Goal: Information Seeking & Learning: Learn about a topic

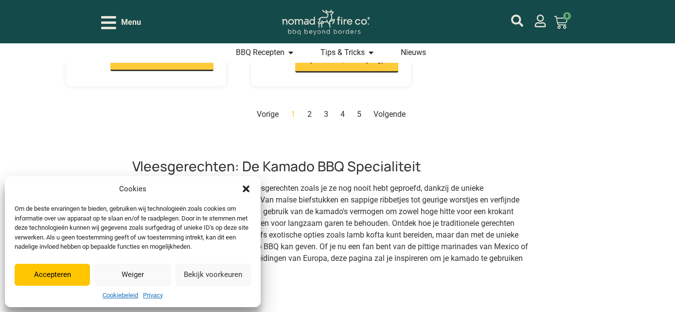
click at [124, 273] on button "Weiger" at bounding box center [132, 275] width 75 height 22
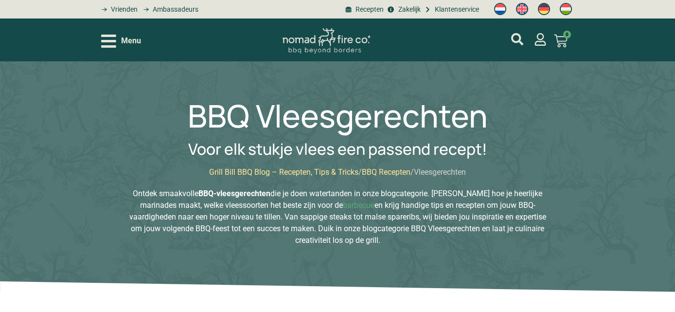
click at [108, 43] on icon "Open/Close Menu" at bounding box center [108, 41] width 15 height 17
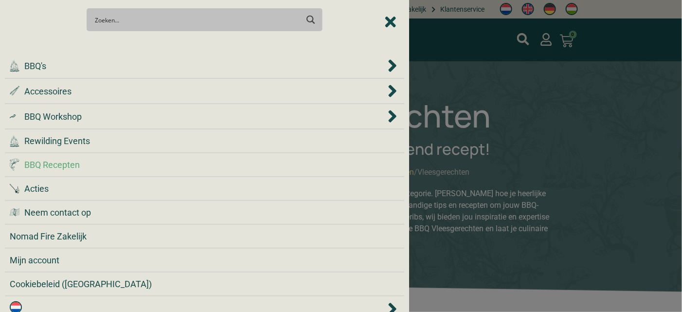
click at [43, 162] on span "BBQ Recepten" at bounding box center [51, 164] width 55 height 13
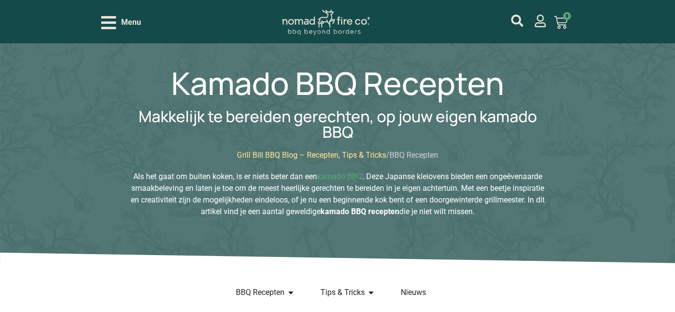
scroll to position [48, 0]
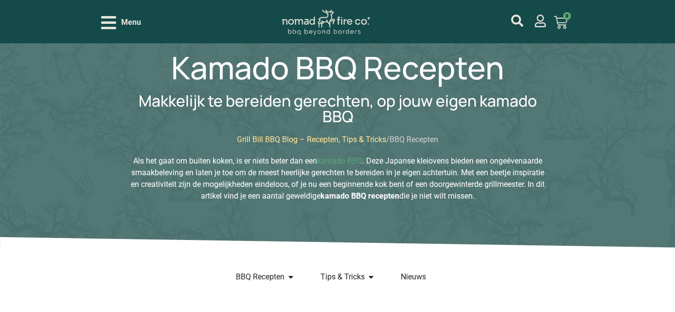
click at [341, 138] on link "Grill Bill BBQ Blog – Recepten, Tips & Tricks" at bounding box center [311, 139] width 149 height 9
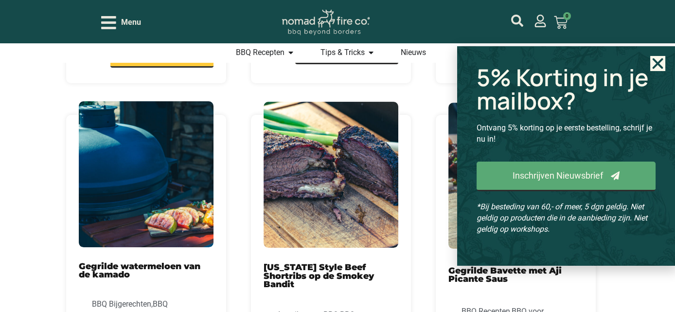
scroll to position [486, 0]
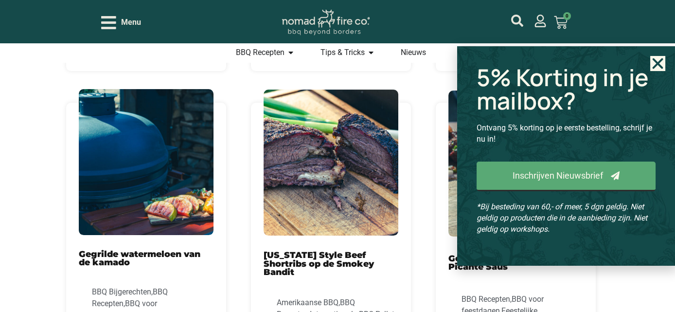
click at [654, 67] on use "Close" at bounding box center [658, 63] width 11 height 11
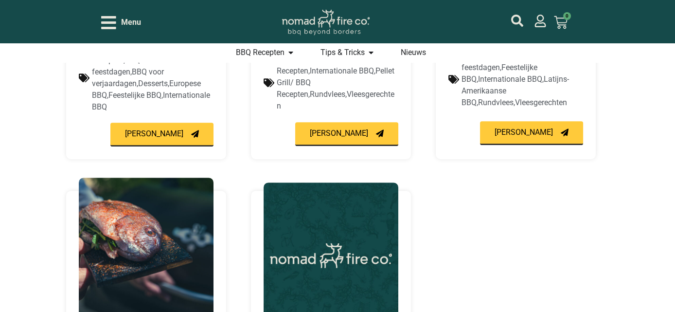
scroll to position [972, 0]
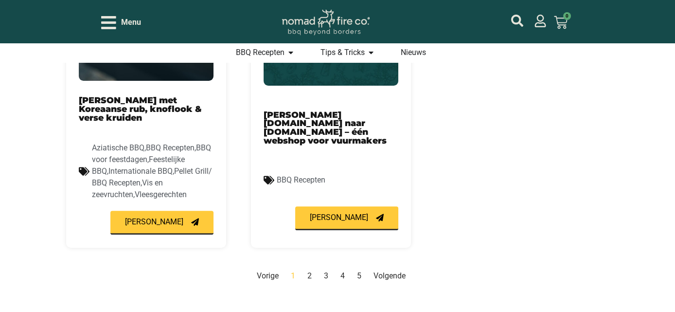
click at [386, 271] on link "Volgende" at bounding box center [389, 275] width 32 height 9
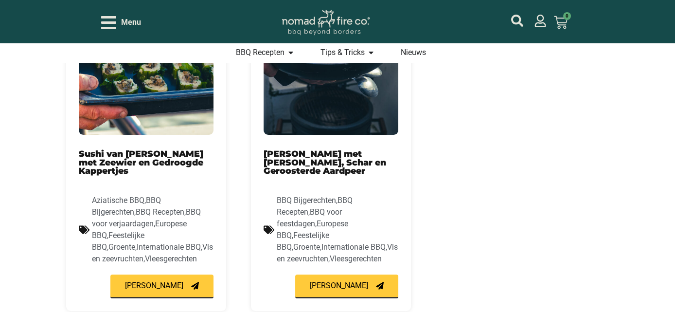
scroll to position [938, 0]
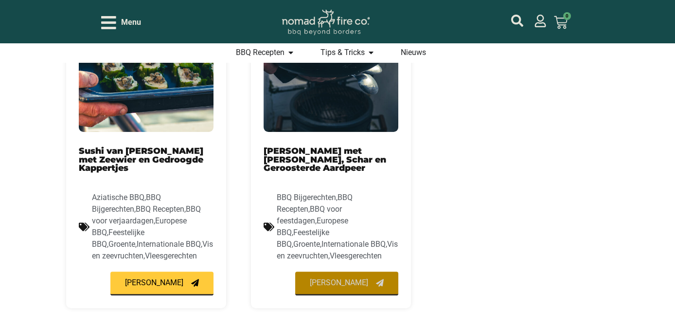
click at [332, 282] on span "Lees meer" at bounding box center [339, 283] width 58 height 8
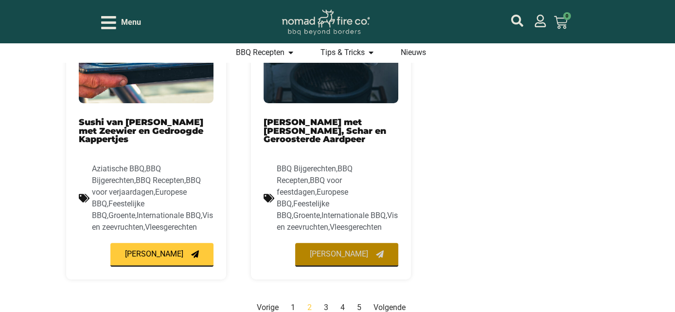
scroll to position [972, 0]
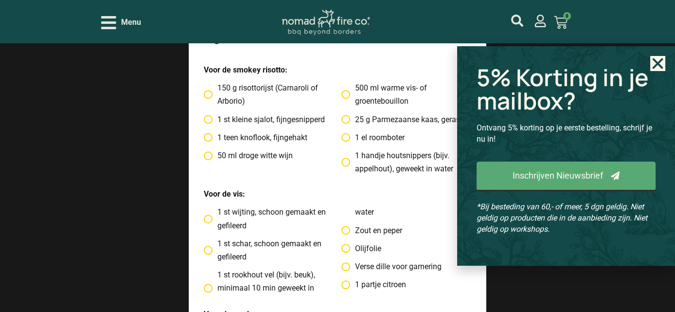
scroll to position [1507, 0]
